Goal: Task Accomplishment & Management: Complete application form

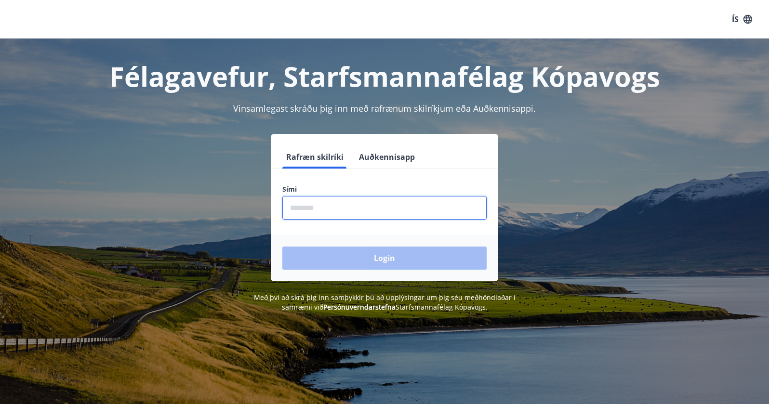
click at [309, 213] on input "phone" at bounding box center [384, 208] width 204 height 24
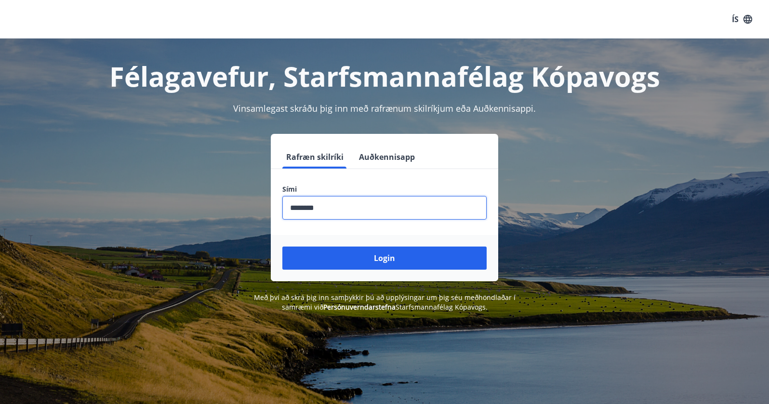
type input "********"
click at [282, 247] on button "Login" at bounding box center [384, 258] width 204 height 23
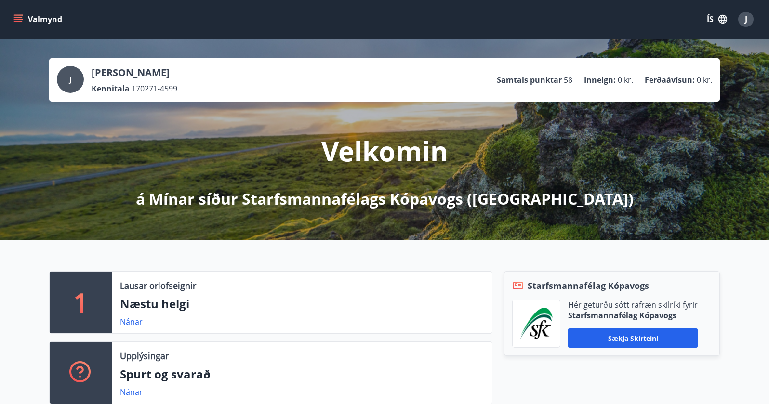
click at [31, 14] on button "Valmynd" at bounding box center [39, 19] width 54 height 17
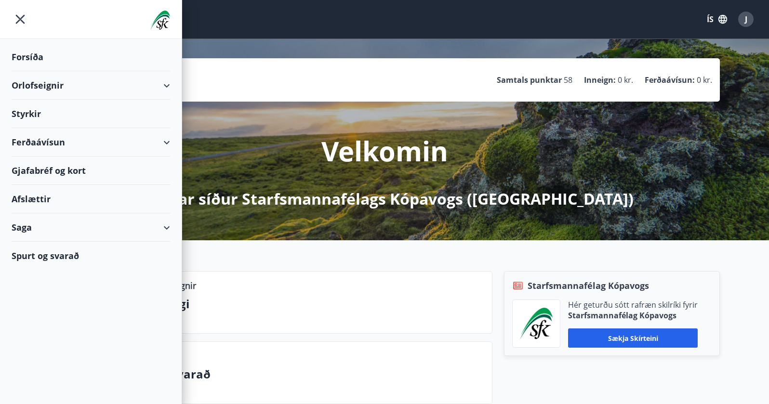
click at [30, 71] on div "Styrkir" at bounding box center [91, 57] width 158 height 28
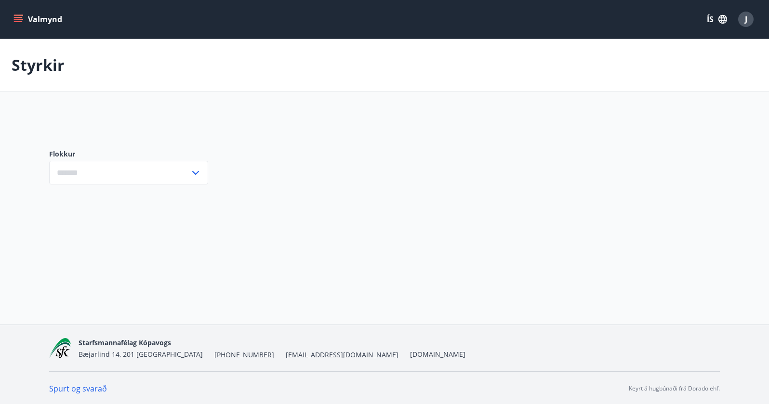
type input "***"
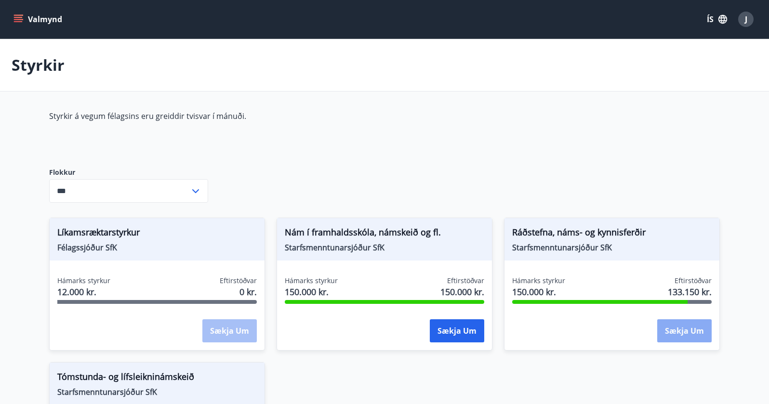
click at [687, 328] on button "Sækja um" at bounding box center [684, 330] width 54 height 23
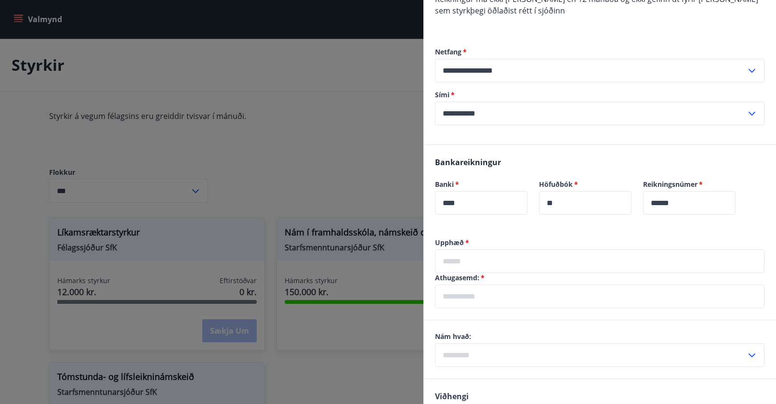
scroll to position [482, 0]
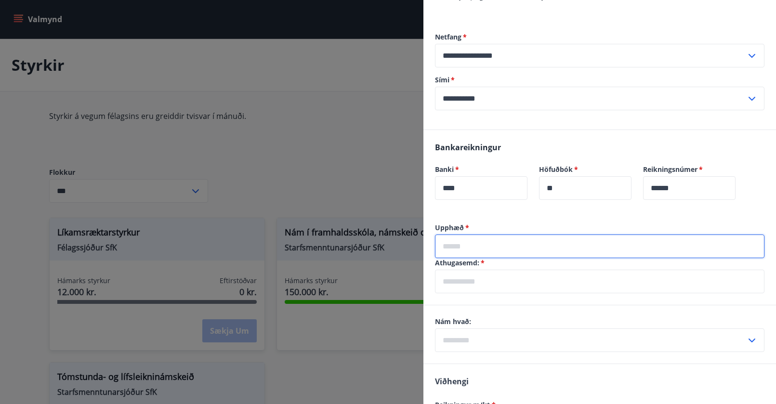
drag, startPoint x: 571, startPoint y: 221, endPoint x: 755, endPoint y: 214, distance: 183.6
click at [571, 235] on input "text" at bounding box center [599, 247] width 329 height 24
type input "******"
click at [482, 270] on input "text" at bounding box center [599, 282] width 329 height 24
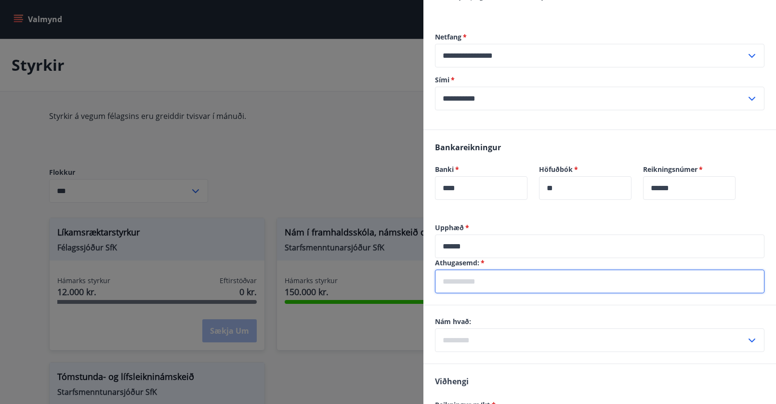
click at [743, 328] on div "​" at bounding box center [599, 340] width 329 height 24
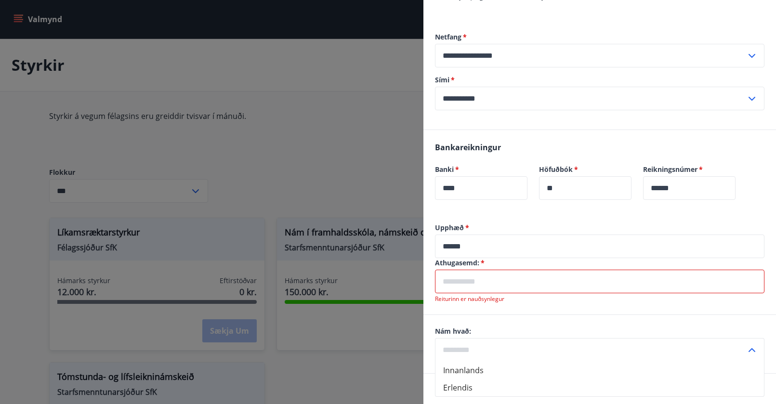
click at [739, 338] on div "​" at bounding box center [599, 350] width 329 height 24
click at [735, 327] on label "Nám hvað:" at bounding box center [599, 332] width 329 height 10
click at [746, 344] on icon at bounding box center [752, 350] width 12 height 12
click at [690, 379] on li "Erlendis" at bounding box center [599, 387] width 328 height 17
type input "********"
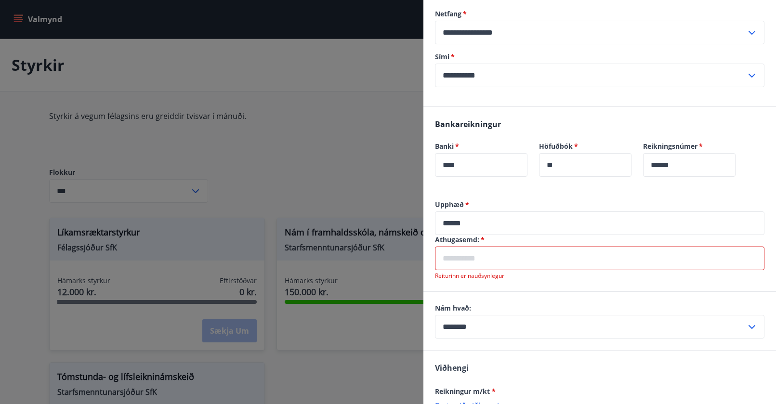
scroll to position [397, 0]
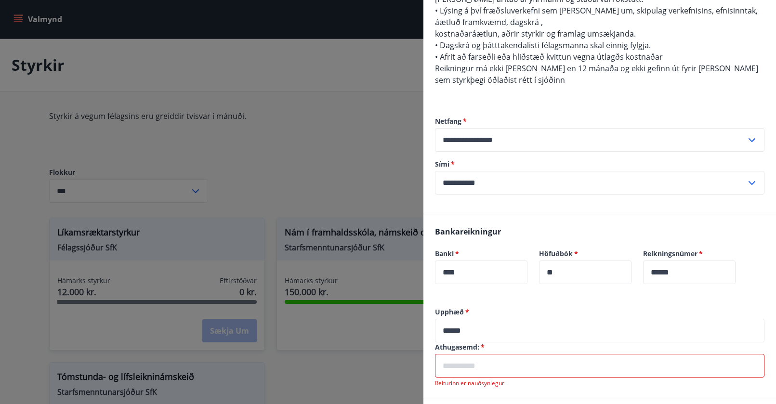
click at [521, 354] on input "text" at bounding box center [599, 366] width 329 height 24
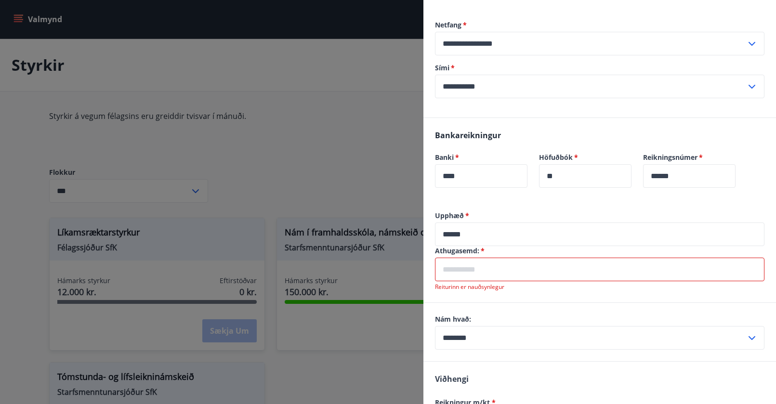
scroll to position [542, 0]
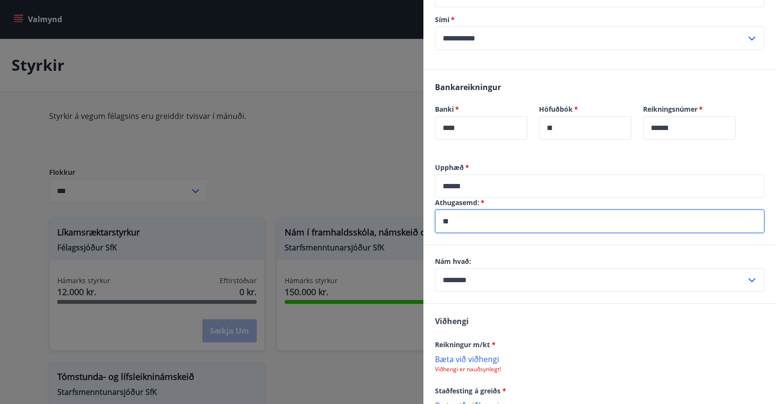
type input "*"
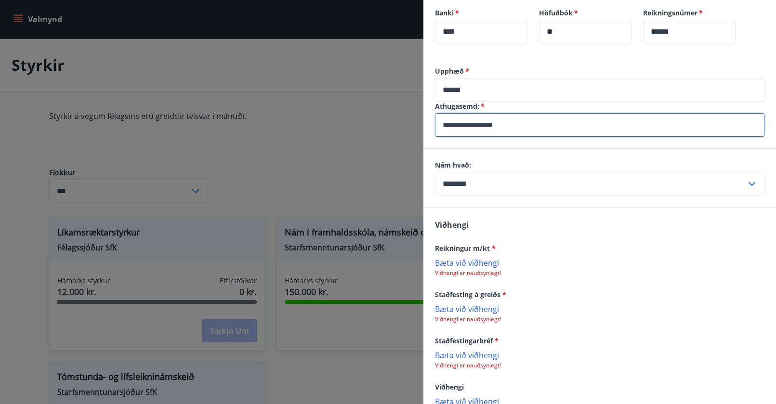
scroll to position [677, 0]
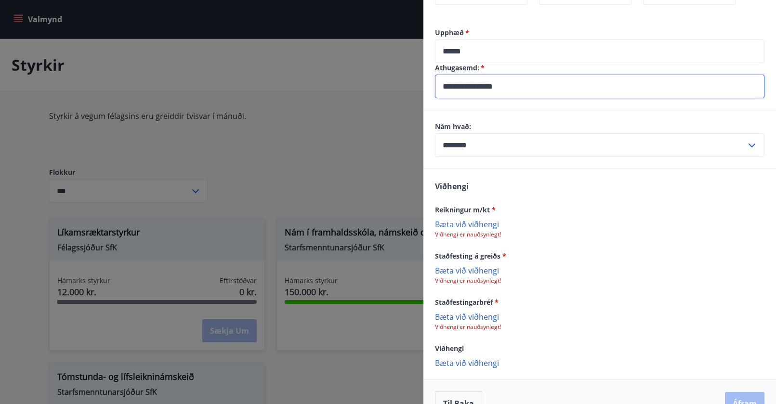
type input "**********"
click at [478, 312] on p "Bæta við viðhengi" at bounding box center [599, 317] width 329 height 10
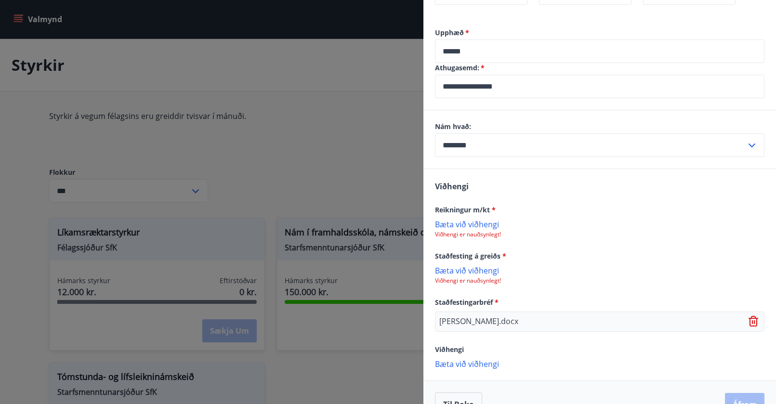
click at [465, 219] on p "Bæta við viðhengi" at bounding box center [599, 224] width 329 height 10
click at [463, 266] on p "Bæta við viðhengi" at bounding box center [599, 271] width 329 height 10
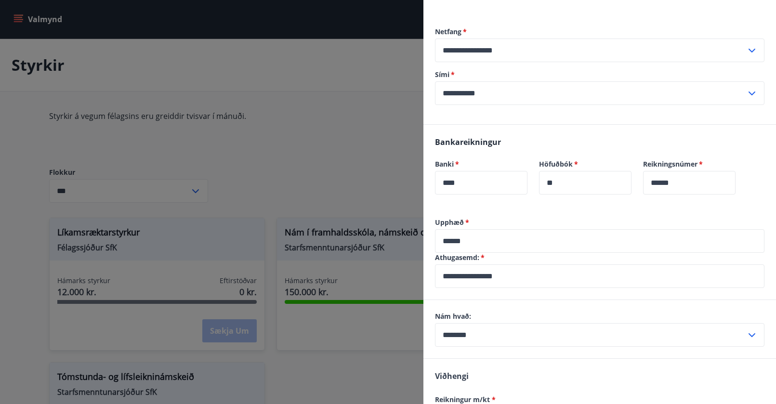
scroll to position [680, 0]
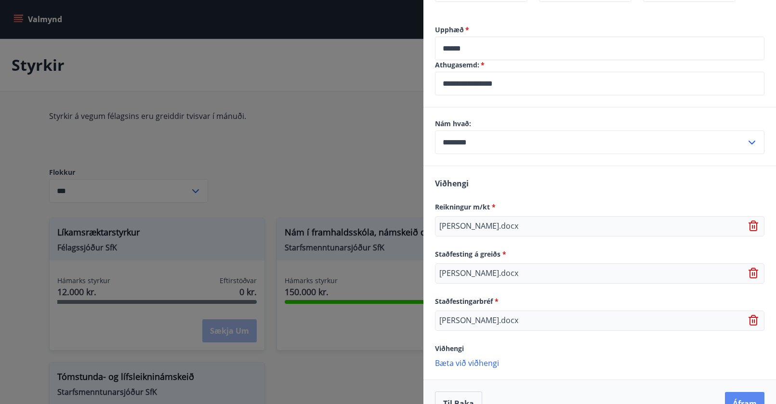
click at [735, 392] on button "Áfram" at bounding box center [744, 403] width 39 height 23
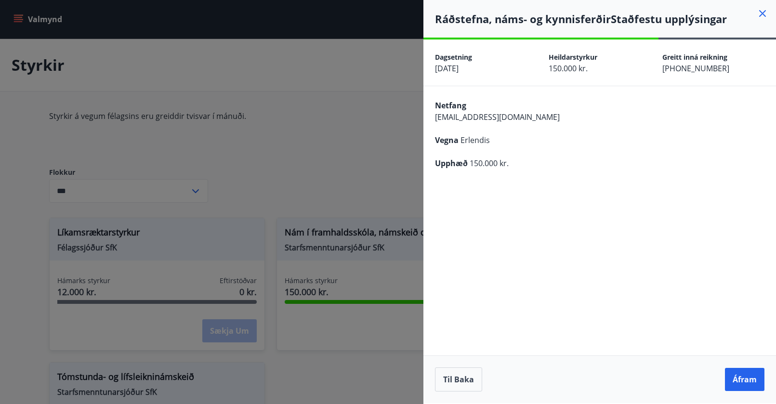
scroll to position [0, 0]
click at [737, 385] on button "Áfram" at bounding box center [744, 379] width 39 height 23
